Goal: Task Accomplishment & Management: Use online tool/utility

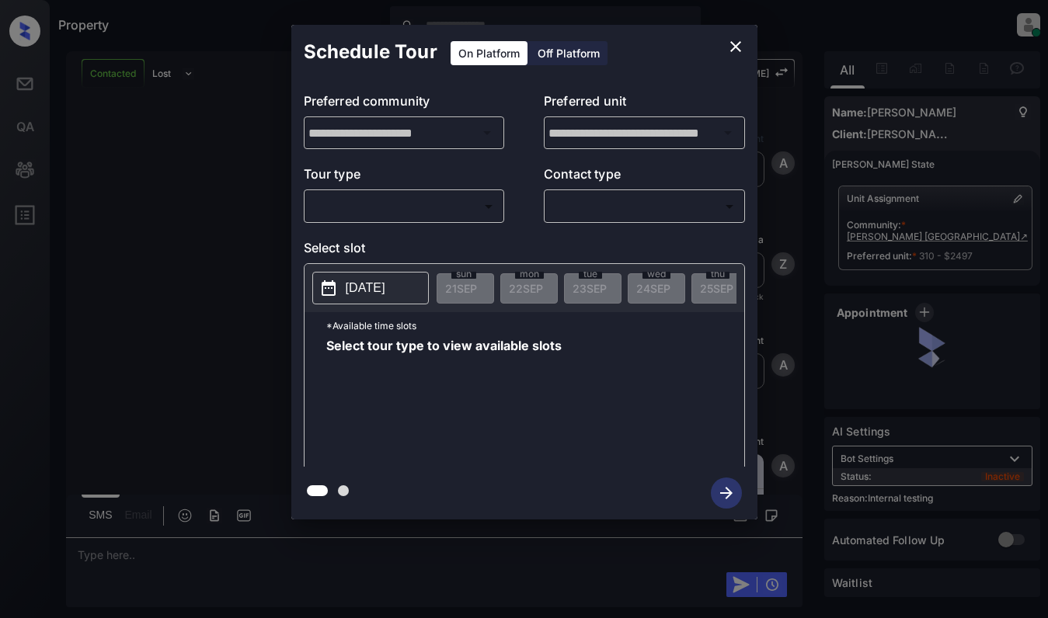
scroll to position [4843, 0]
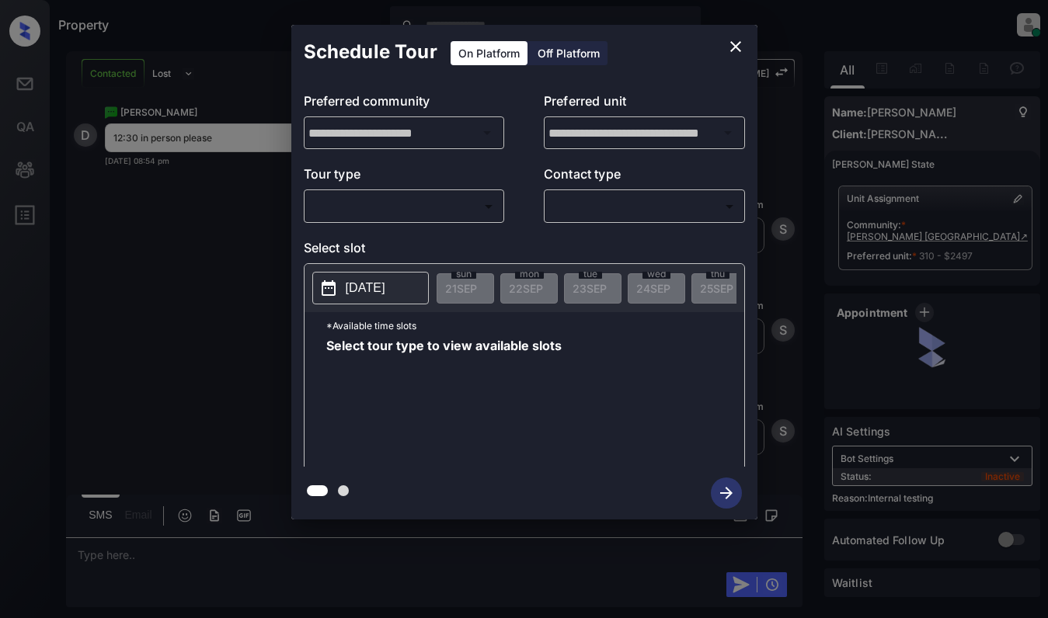
click at [480, 200] on body "Property [PERSON_NAME] Online Set yourself offline Set yourself on break Profil…" at bounding box center [524, 309] width 1048 height 618
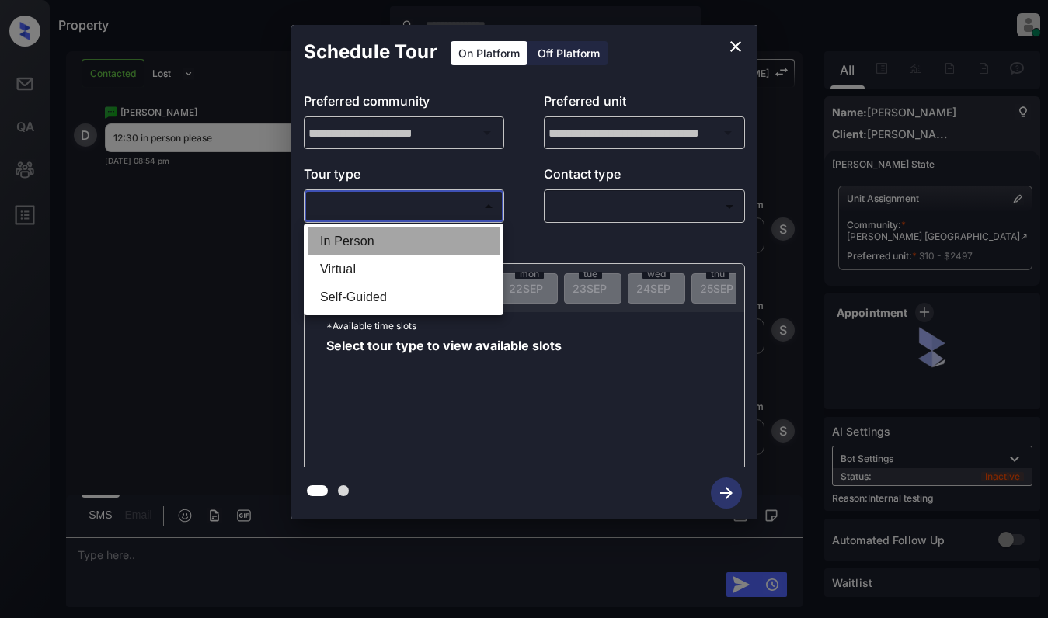
click at [478, 237] on li "In Person" at bounding box center [404, 242] width 192 height 28
type input "********"
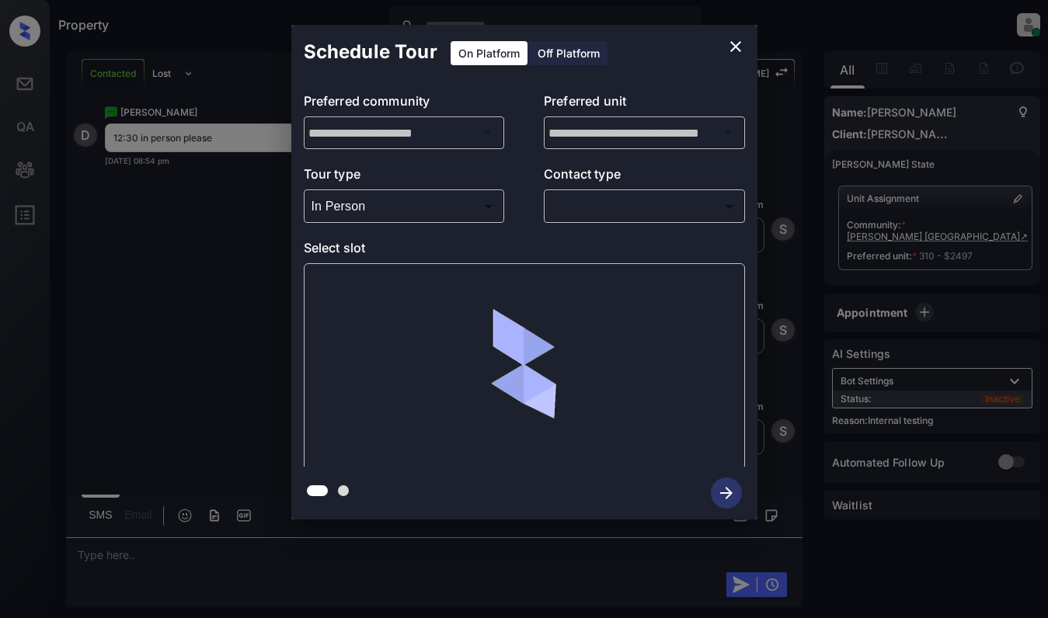
click at [635, 190] on div "​ ​" at bounding box center [644, 206] width 201 height 33
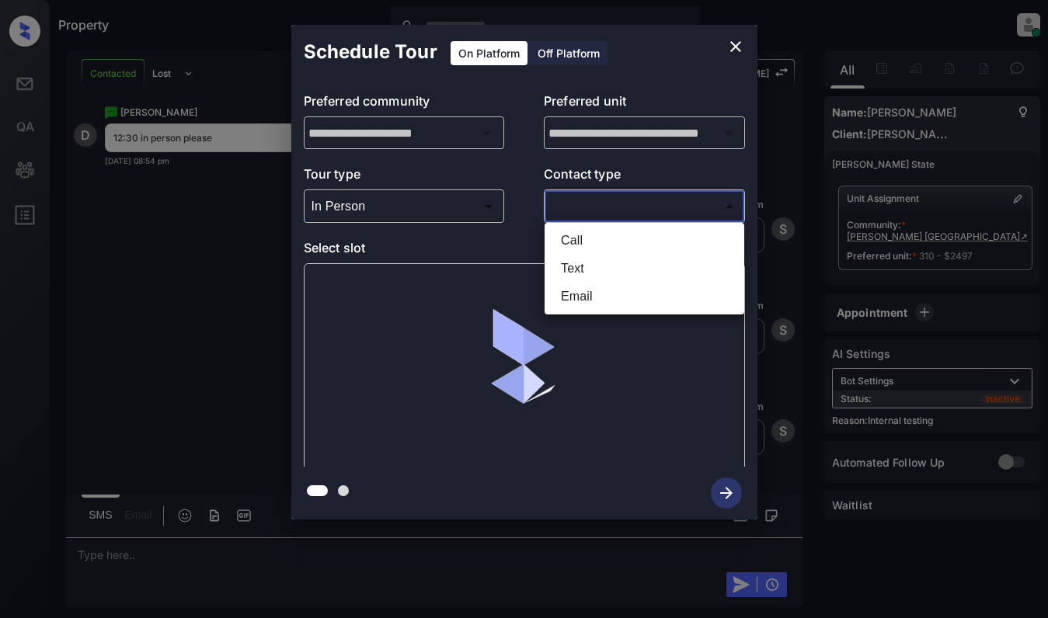
click at [636, 197] on body "Property [PERSON_NAME] Online Set yourself offline Set yourself on break Profil…" at bounding box center [524, 309] width 1048 height 618
click at [632, 270] on li "Text" at bounding box center [644, 269] width 192 height 28
type input "****"
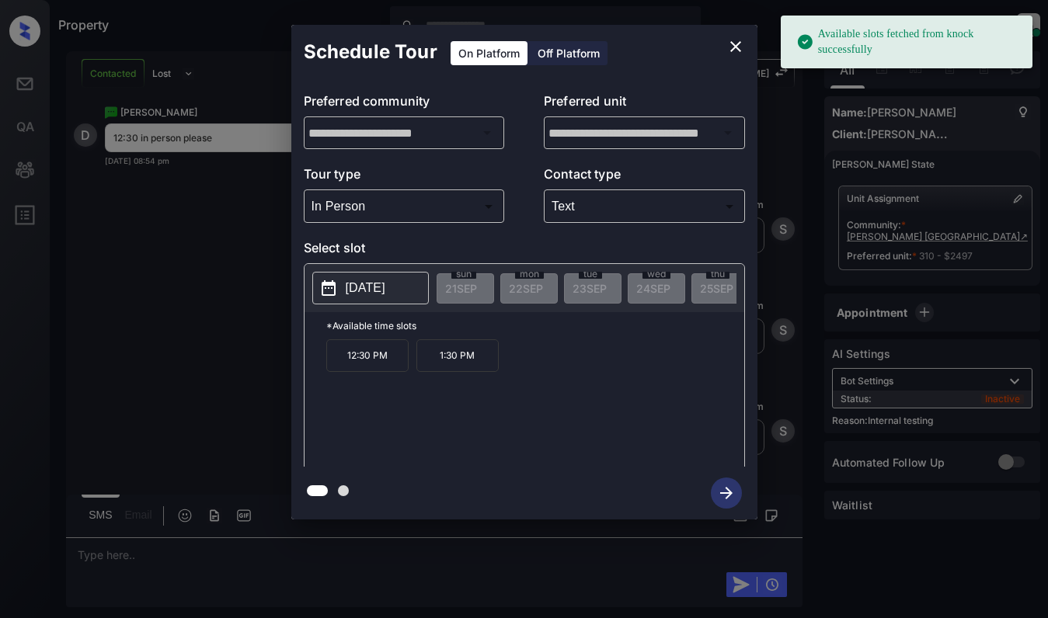
click at [385, 294] on p "[DATE]" at bounding box center [366, 288] width 40 height 19
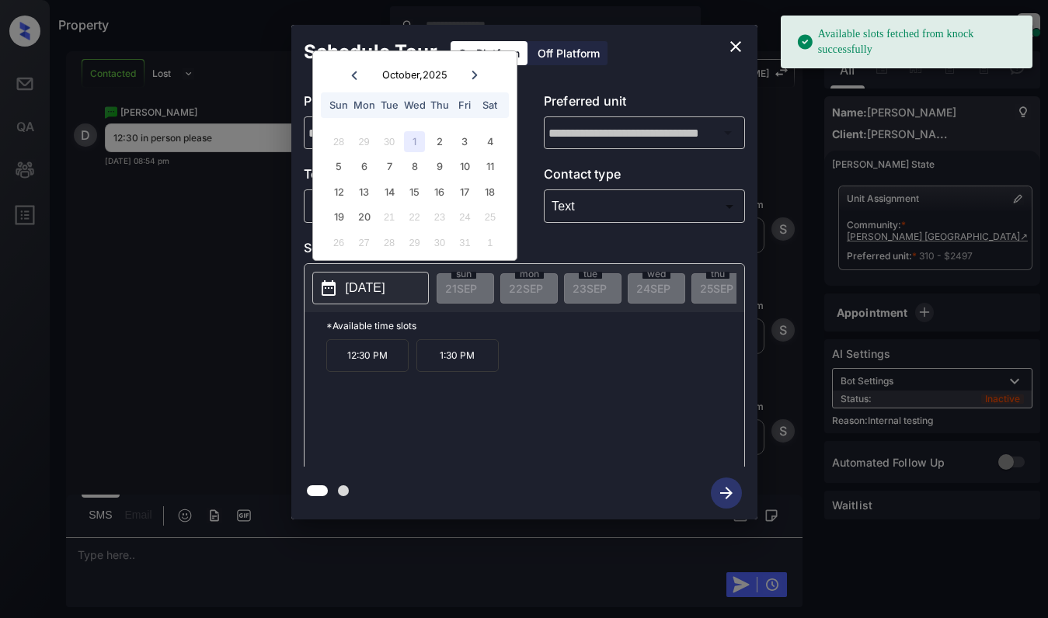
click at [418, 137] on div "1" at bounding box center [414, 141] width 21 height 21
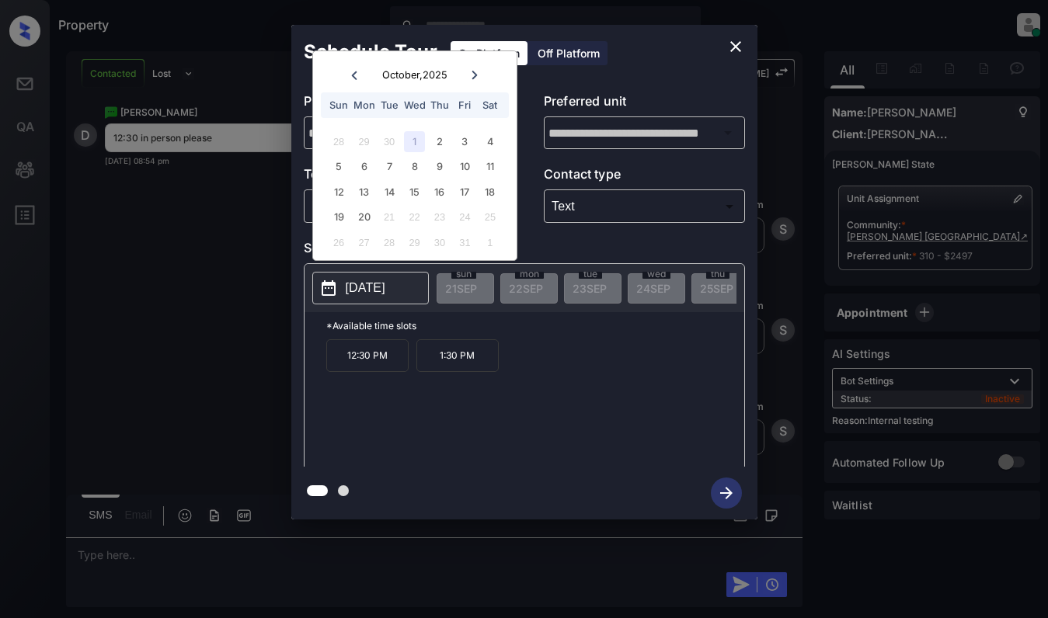
click at [377, 361] on p "12:30 PM" at bounding box center [367, 355] width 82 height 33
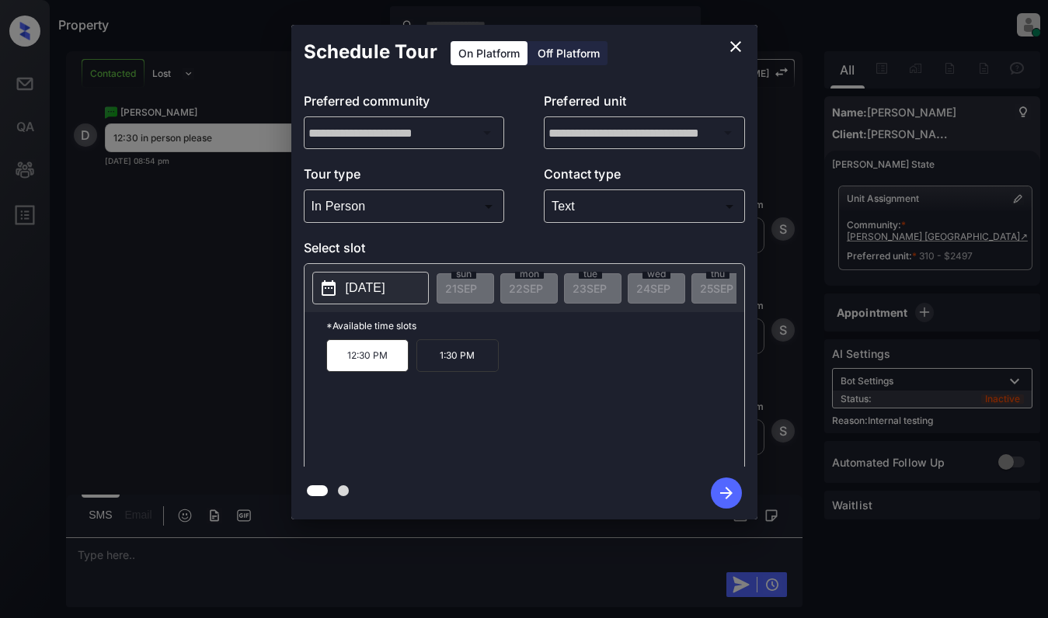
click at [727, 487] on icon "button" at bounding box center [726, 493] width 31 height 31
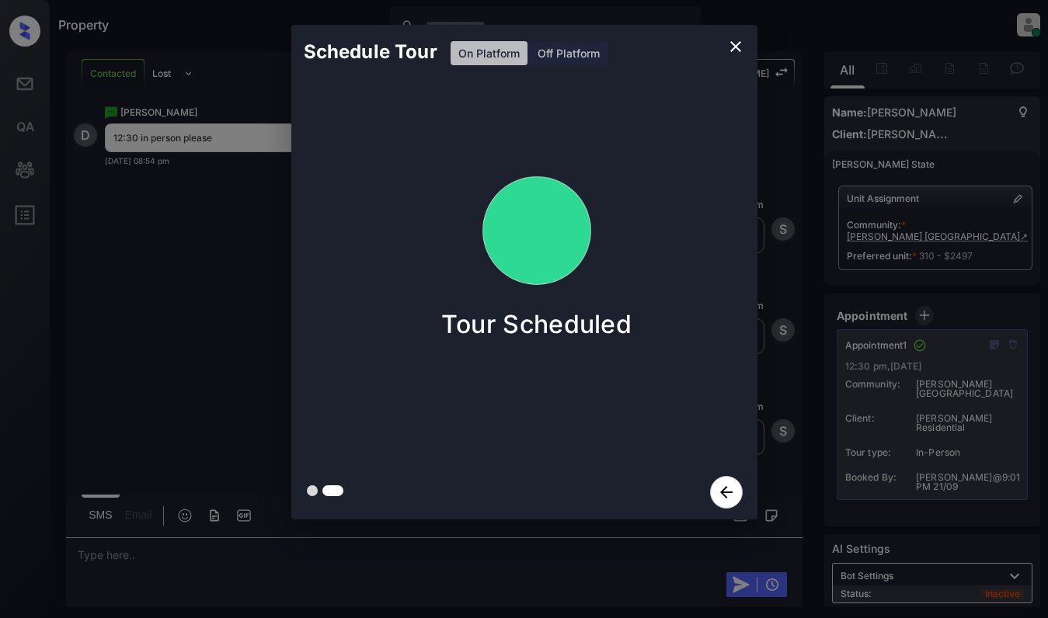
click at [214, 254] on div "Schedule Tour On Platform Off Platform Tour Scheduled" at bounding box center [524, 272] width 1048 height 544
